Goal: Task Accomplishment & Management: Manage account settings

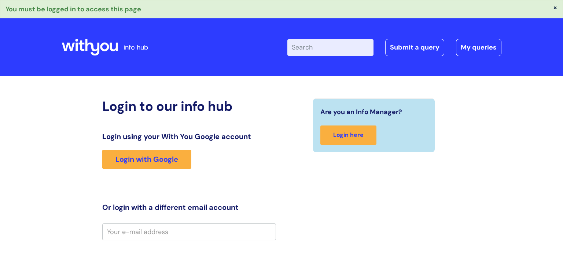
click at [241, 227] on input "email" at bounding box center [189, 231] width 174 height 17
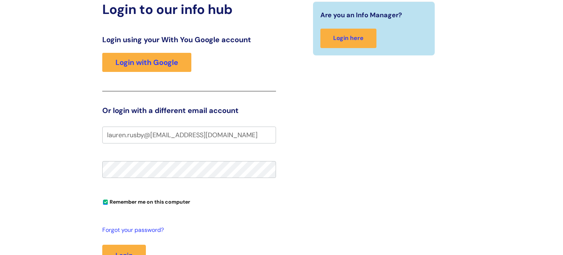
scroll to position [98, 0]
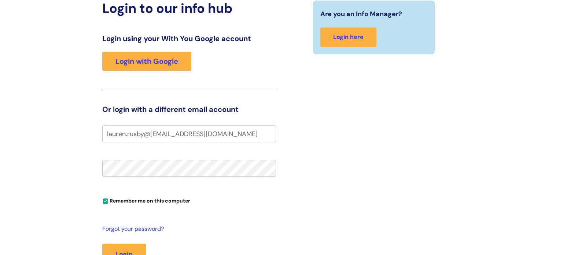
click at [102, 243] on button "Login" at bounding box center [124, 253] width 44 height 21
click at [198, 134] on input "lauren.rusby@wearewithyou@org.uk" at bounding box center [189, 133] width 174 height 17
type input "lauren.rusby@wearewithyou.org.uk"
click at [126, 253] on button "Login" at bounding box center [124, 253] width 44 height 21
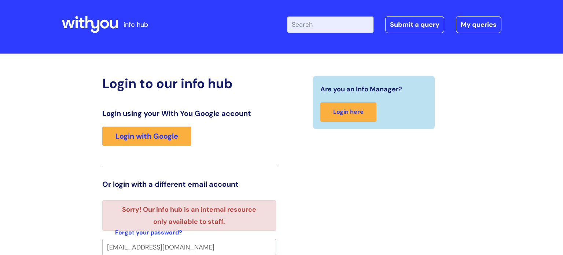
scroll to position [4, 0]
click at [432, 25] on link "Submit a query" at bounding box center [414, 24] width 59 height 17
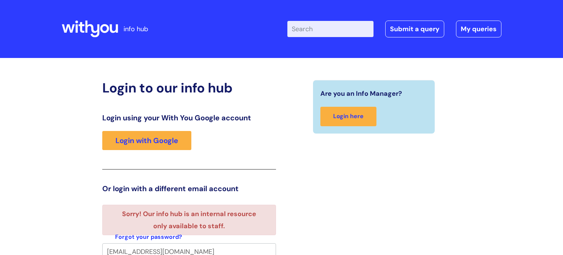
scroll to position [4, 0]
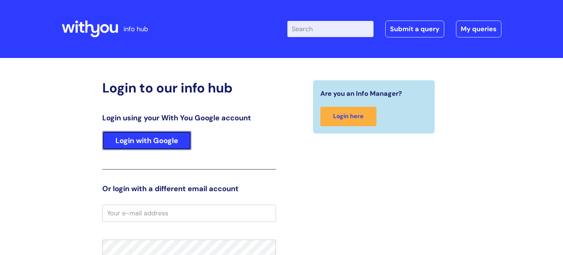
click at [162, 144] on link "Login with Google" at bounding box center [146, 140] width 89 height 19
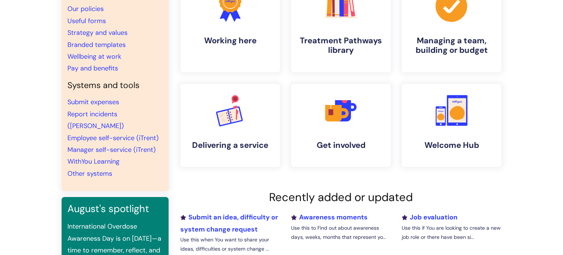
scroll to position [45, 0]
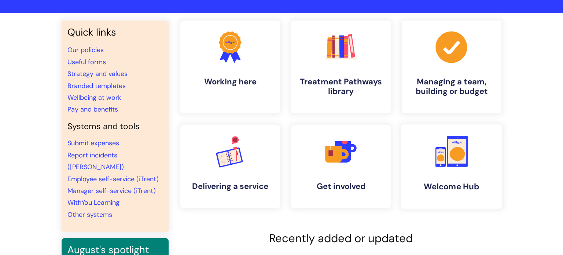
click at [450, 172] on link ".cls-1{fill:#f89b22;}.cls-1,.cls-2,.cls-3{stroke-width:0px;}.cls-2{fill:#2d3cff…" at bounding box center [451, 166] width 101 height 84
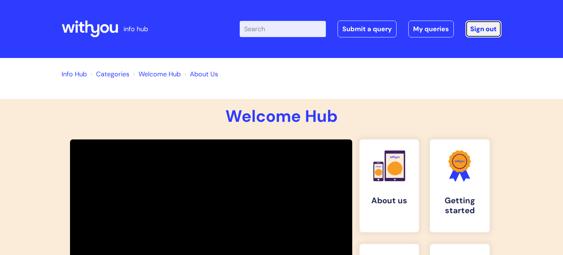
click at [475, 30] on link "Sign out" at bounding box center [483, 29] width 36 height 17
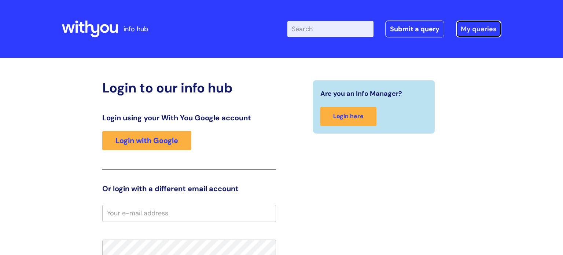
click at [483, 26] on link "My queries" at bounding box center [478, 29] width 45 height 17
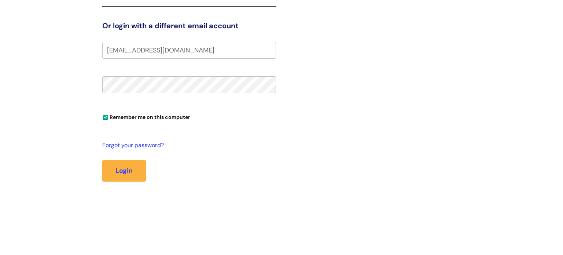
scroll to position [190, 0]
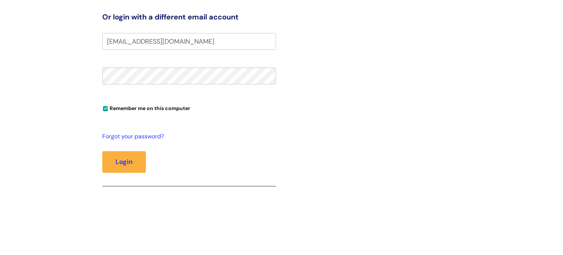
type input "[EMAIL_ADDRESS][DOMAIN_NAME]"
click at [126, 163] on button "Login" at bounding box center [124, 161] width 44 height 21
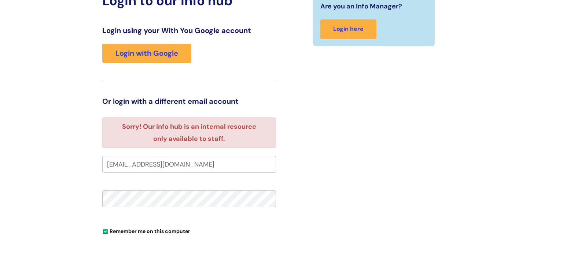
scroll to position [104, 0]
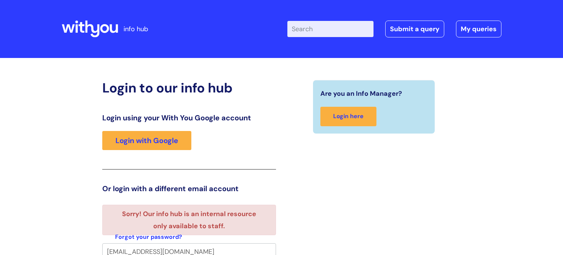
scroll to position [4, 0]
